Goal: Book appointment/travel/reservation

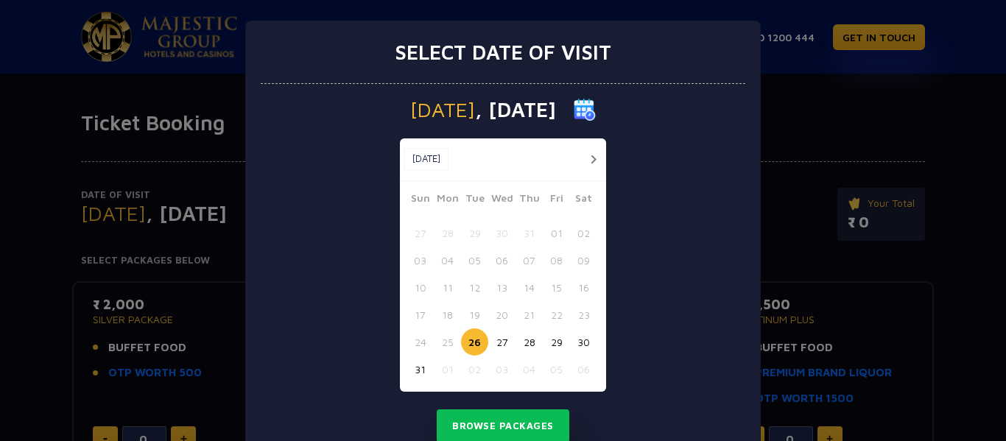
click at [413, 367] on button "31" at bounding box center [420, 369] width 27 height 27
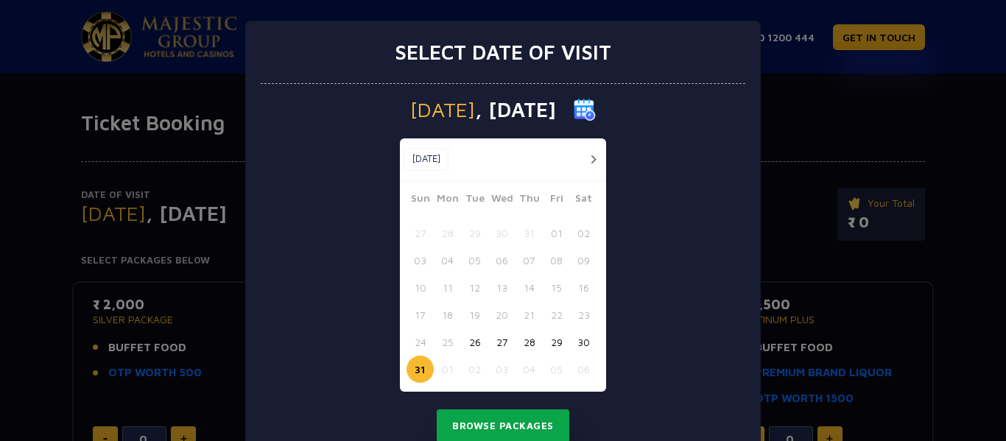
click at [474, 427] on button "Browse Packages" at bounding box center [503, 427] width 133 height 34
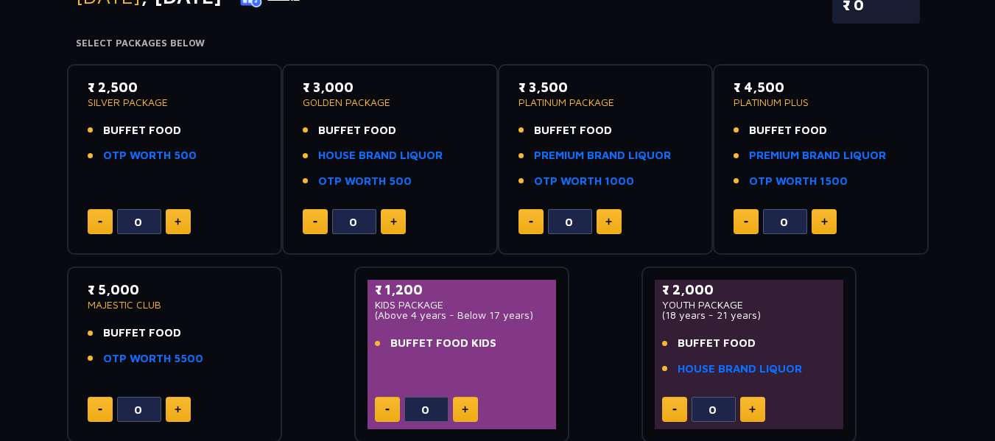
scroll to position [228, 0]
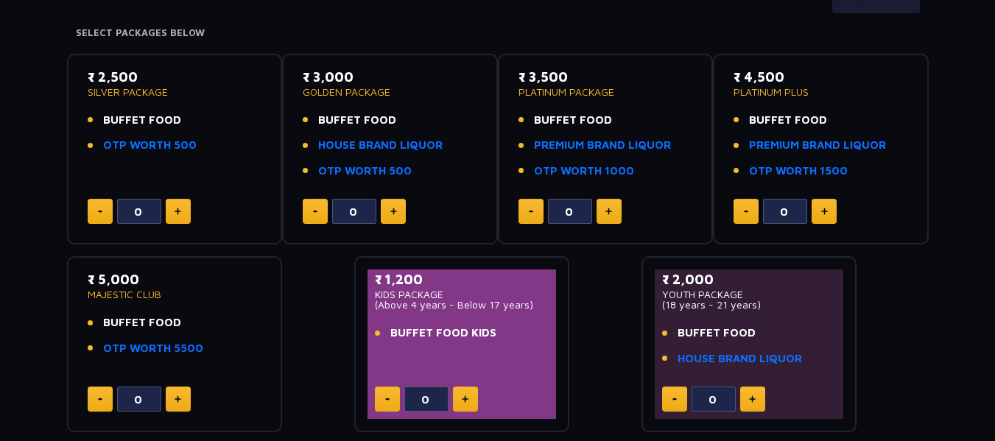
click at [386, 399] on img at bounding box center [387, 400] width 4 height 2
click at [462, 396] on img at bounding box center [465, 399] width 7 height 7
type input "2"
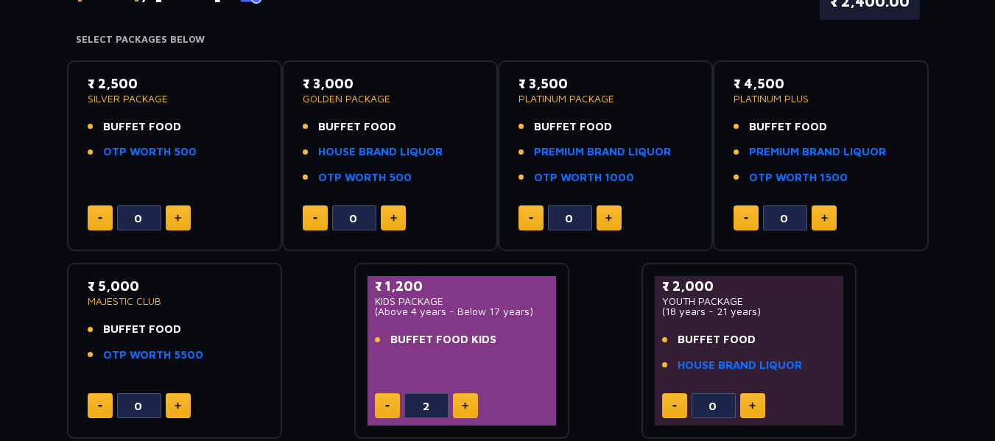
scroll to position [217, 0]
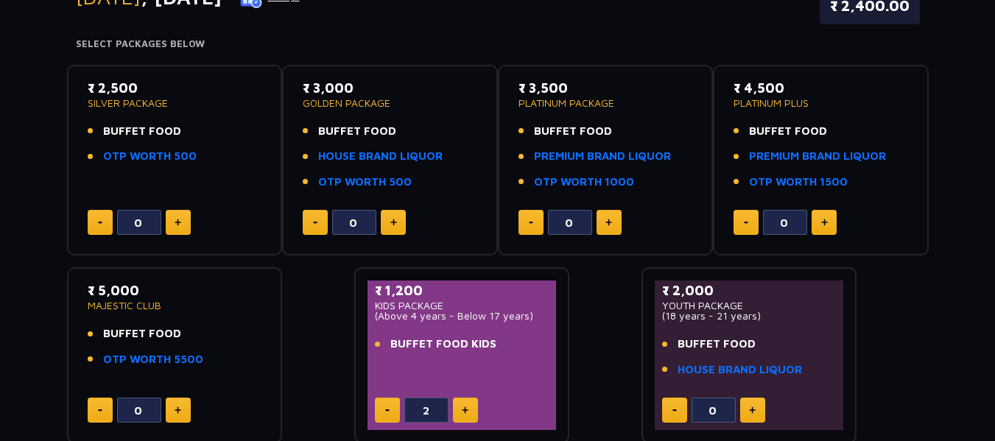
click at [175, 225] on img at bounding box center [178, 222] width 7 height 7
type input "2"
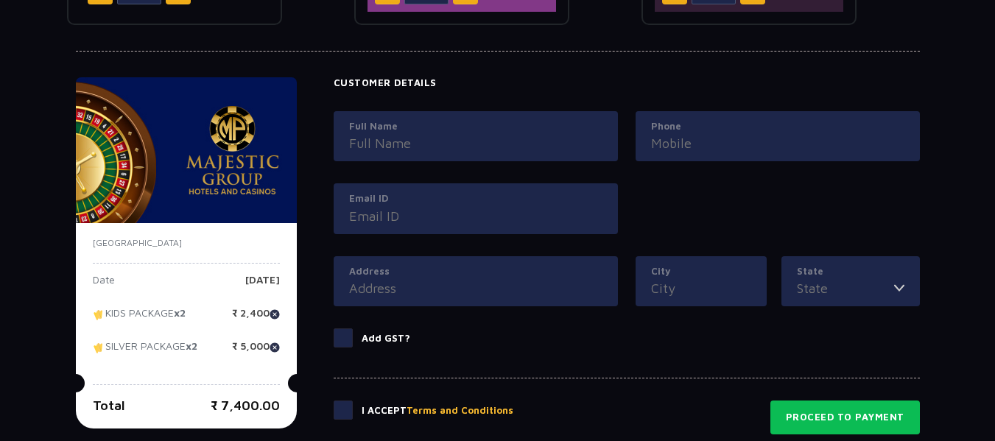
scroll to position [0, 0]
